Goal: Task Accomplishment & Management: Complete application form

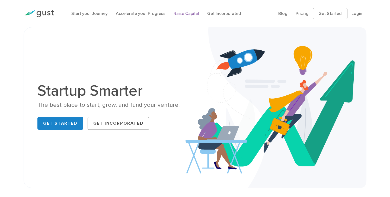
click at [183, 14] on link "Raise Capital" at bounding box center [187, 13] width 26 height 5
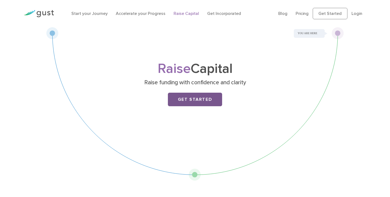
click at [196, 99] on link "Get Started" at bounding box center [195, 100] width 54 height 14
click at [84, 14] on link "Start your Journey" at bounding box center [89, 13] width 36 height 5
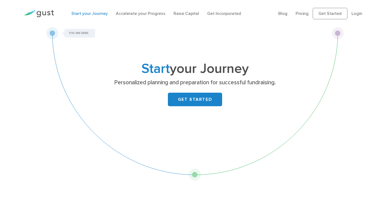
click at [45, 9] on div at bounding box center [39, 13] width 39 height 18
click at [44, 12] on img at bounding box center [39, 13] width 30 height 7
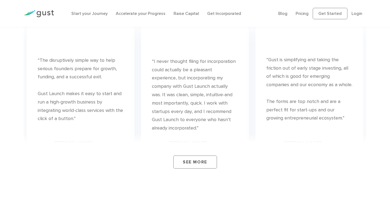
scroll to position [2079, 0]
